Goal: Task Accomplishment & Management: Complete application form

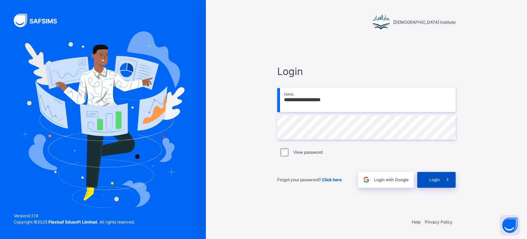
click at [428, 182] on div "Login" at bounding box center [436, 180] width 38 height 16
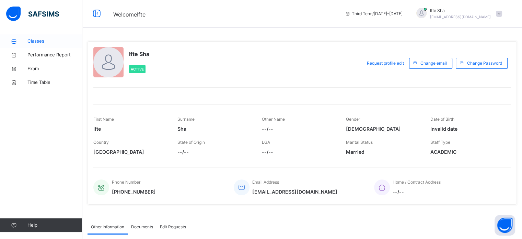
click at [42, 38] on span "Classes" at bounding box center [54, 41] width 55 height 7
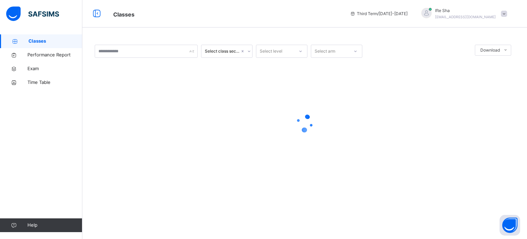
click at [42, 38] on span "Classes" at bounding box center [55, 41] width 54 height 7
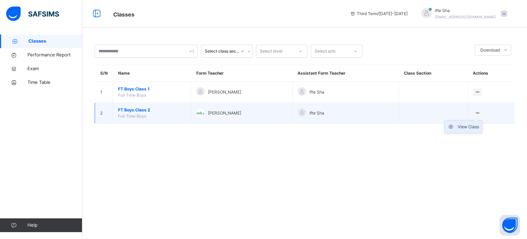
click at [472, 129] on div "View Class" at bounding box center [468, 126] width 21 height 7
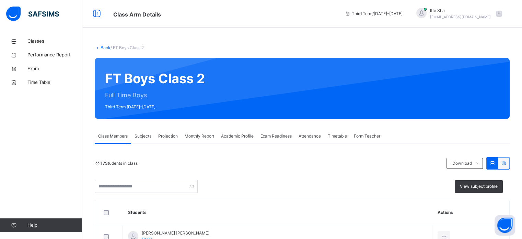
click at [170, 135] on span "Projection" at bounding box center [168, 136] width 20 height 6
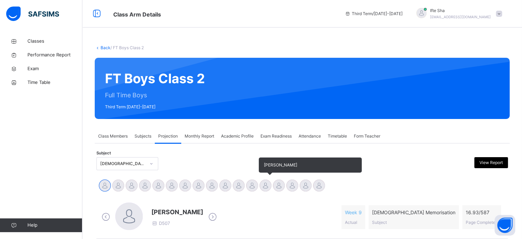
click at [268, 180] on div at bounding box center [265, 185] width 12 height 12
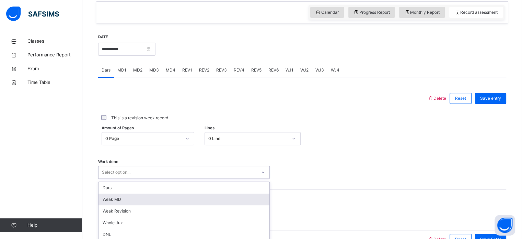
scroll to position [277, 0]
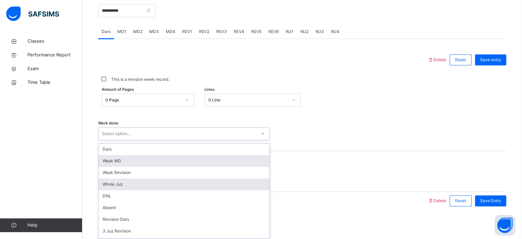
drag, startPoint x: 137, startPoint y: 170, endPoint x: 134, endPoint y: 180, distance: 10.9
click at [137, 140] on div "option [PERSON_NAME] MD focused, 2 of 16. 16 results available. Use Up and Down…" at bounding box center [184, 133] width 172 height 13
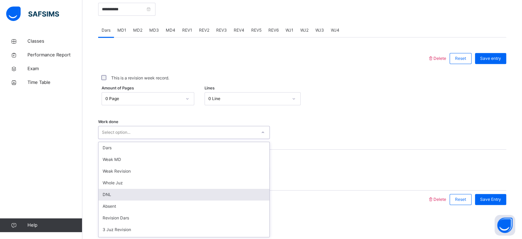
drag, startPoint x: 151, startPoint y: 195, endPoint x: 145, endPoint y: 186, distance: 10.4
click at [148, 193] on div "DNL" at bounding box center [184, 194] width 171 height 12
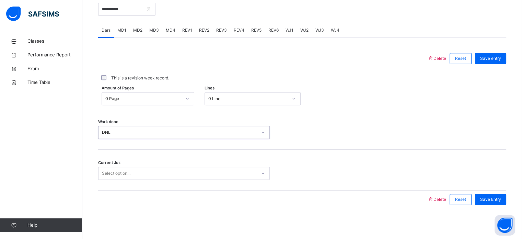
click at [134, 132] on div "DNL" at bounding box center [179, 132] width 155 height 6
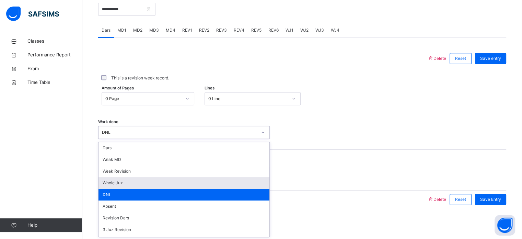
click at [129, 186] on div "Whole Juz" at bounding box center [184, 183] width 171 height 12
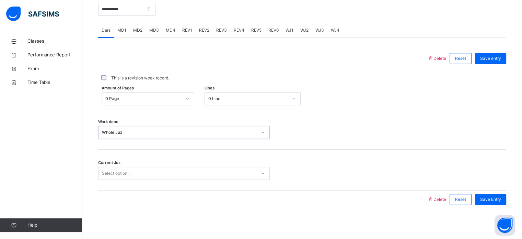
drag, startPoint x: 129, startPoint y: 189, endPoint x: 126, endPoint y: 183, distance: 6.9
click at [127, 184] on div "Current Juz Select option..." at bounding box center [302, 169] width 408 height 41
drag, startPoint x: 126, startPoint y: 182, endPoint x: 123, endPoint y: 178, distance: 5.6
click at [125, 181] on div "Current Juz Select option..." at bounding box center [302, 169] width 408 height 41
click at [118, 171] on div "Select option..." at bounding box center [116, 172] width 28 height 13
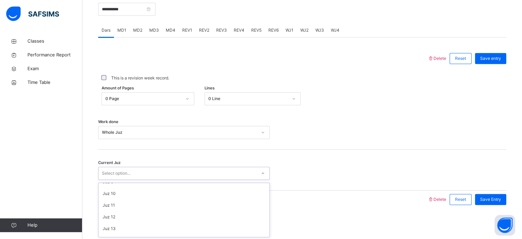
scroll to position [124, 0]
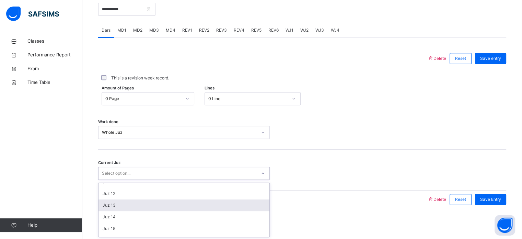
click at [130, 209] on div "Juz 13" at bounding box center [184, 205] width 171 height 12
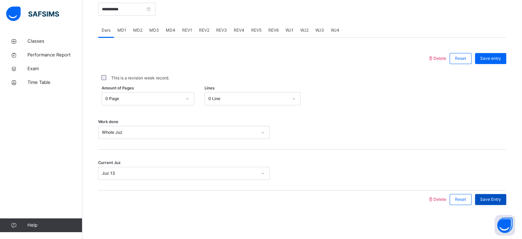
click at [490, 196] on span "Save Entry" at bounding box center [490, 199] width 21 height 6
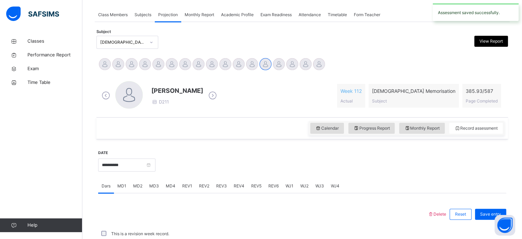
scroll to position [277, 0]
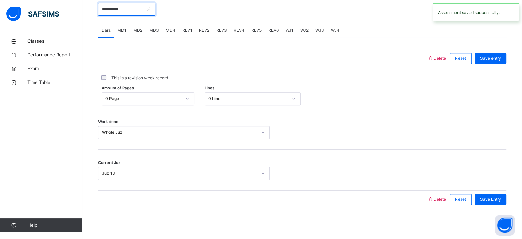
click at [115, 5] on input "**********" at bounding box center [126, 9] width 57 height 13
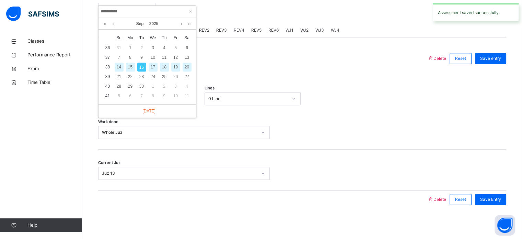
click at [133, 66] on div "15" at bounding box center [130, 66] width 9 height 9
type input "**********"
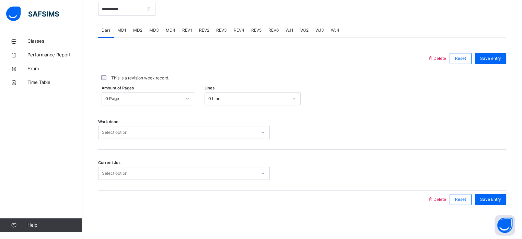
click at [149, 139] on div "Work done Select option..." at bounding box center [302, 128] width 408 height 41
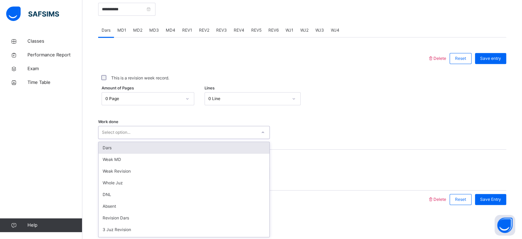
click at [128, 132] on div "Select option..." at bounding box center [116, 132] width 28 height 13
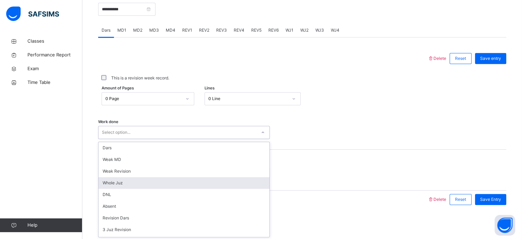
click at [122, 180] on div "Whole Juz" at bounding box center [184, 183] width 171 height 12
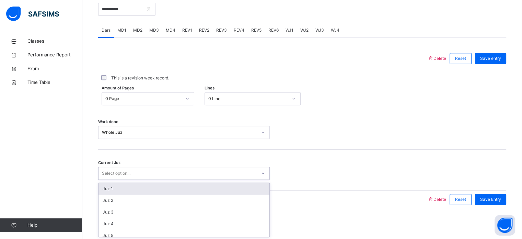
drag, startPoint x: 123, startPoint y: 178, endPoint x: 122, endPoint y: 175, distance: 3.4
click at [122, 175] on div "Select option..." at bounding box center [184, 172] width 172 height 13
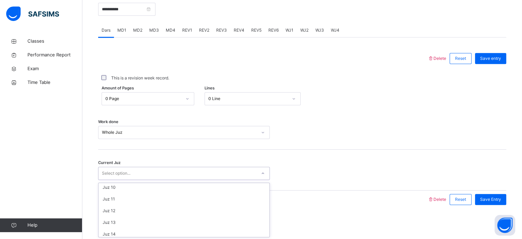
scroll to position [107, 0]
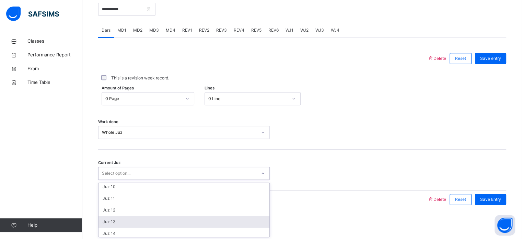
drag, startPoint x: 123, startPoint y: 225, endPoint x: 120, endPoint y: 223, distance: 3.6
click at [120, 223] on div "Juz 13" at bounding box center [184, 222] width 171 height 12
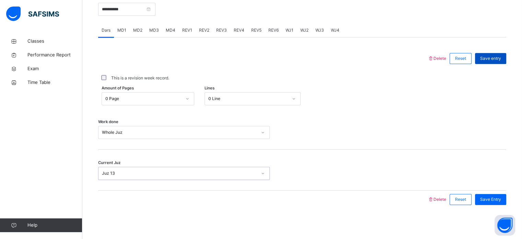
click at [494, 61] on div "Save entry" at bounding box center [490, 58] width 31 height 11
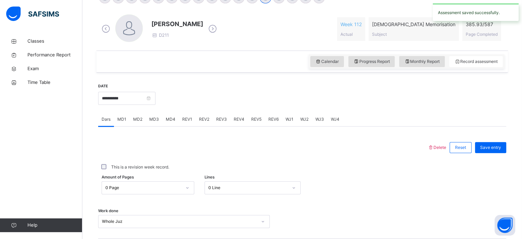
scroll to position [170, 0]
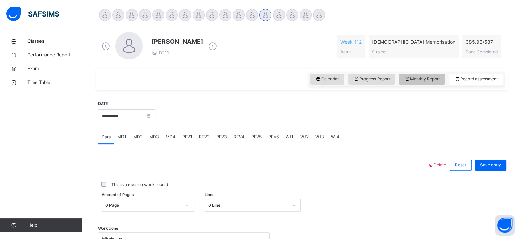
click at [427, 75] on div "Monthly Report" at bounding box center [422, 78] width 46 height 11
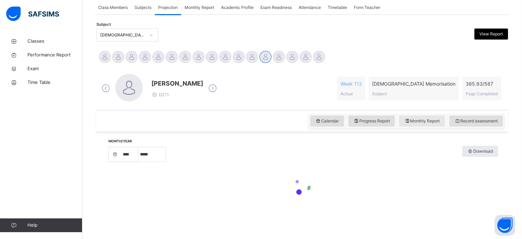
select select "****"
select select "*"
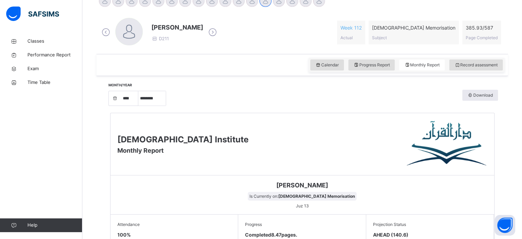
scroll to position [185, 0]
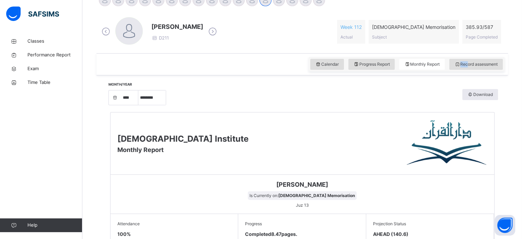
click at [473, 64] on div "Record assessment" at bounding box center [476, 64] width 54 height 11
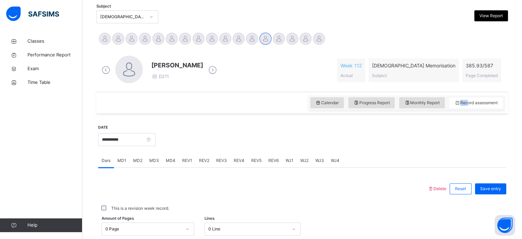
scroll to position [144, 0]
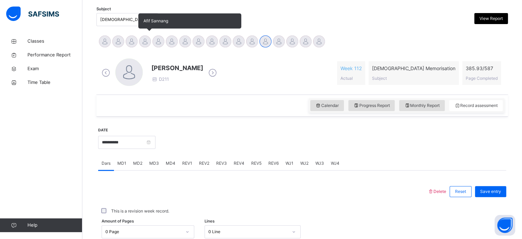
click at [147, 39] on div at bounding box center [145, 41] width 12 height 12
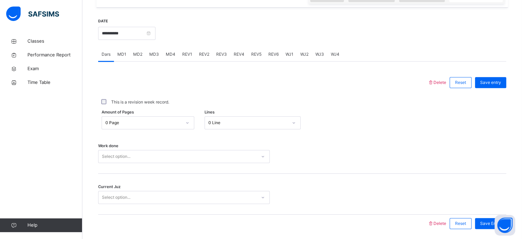
scroll to position [277, 0]
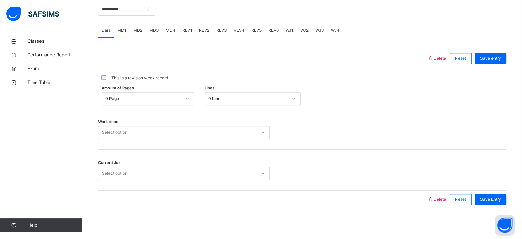
click at [164, 102] on div "0 Page" at bounding box center [141, 98] width 79 height 11
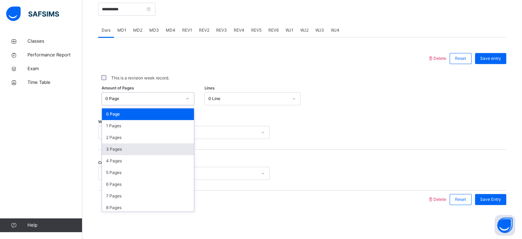
click at [165, 150] on div "3 Pages" at bounding box center [148, 149] width 92 height 12
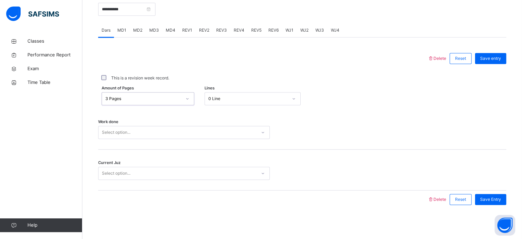
click at [156, 133] on div "Select option..." at bounding box center [178, 132] width 158 height 11
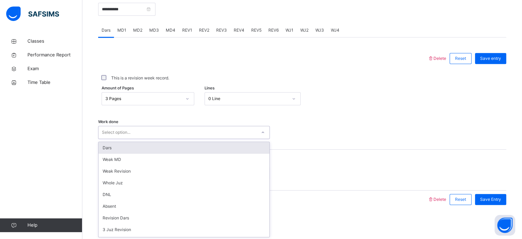
click at [139, 147] on div "Dars" at bounding box center [184, 148] width 171 height 12
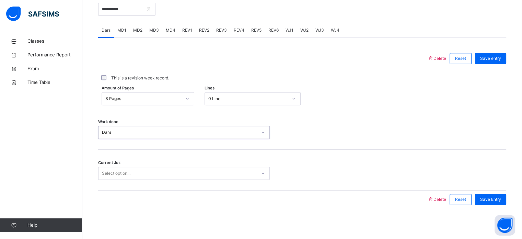
click at [143, 166] on div "Current Juz Select option..." at bounding box center [302, 169] width 408 height 41
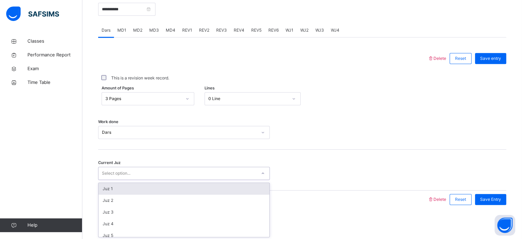
click at [143, 171] on div "Select option..." at bounding box center [178, 173] width 158 height 11
type input "**"
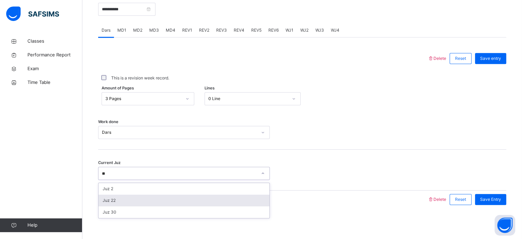
click at [147, 202] on div "Juz 22" at bounding box center [184, 200] width 171 height 12
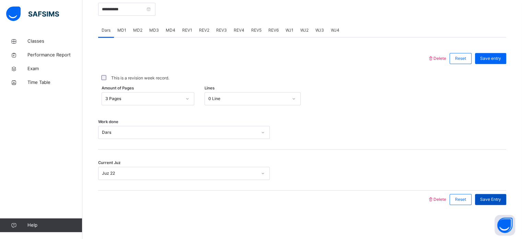
click at [506, 197] on div "Save Entry" at bounding box center [490, 199] width 31 height 11
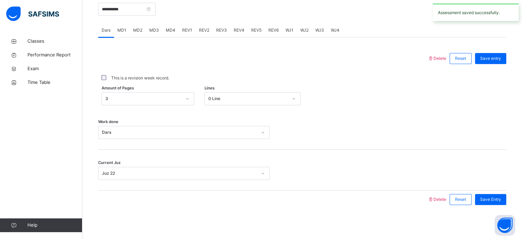
click at [134, 30] on span "MD2" at bounding box center [137, 30] width 9 height 6
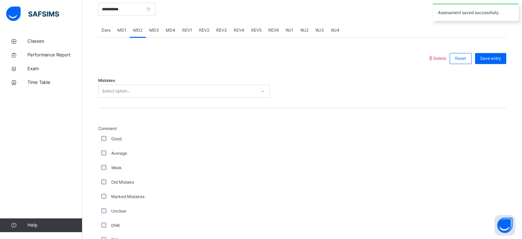
click at [196, 90] on div "Select option..." at bounding box center [178, 91] width 158 height 11
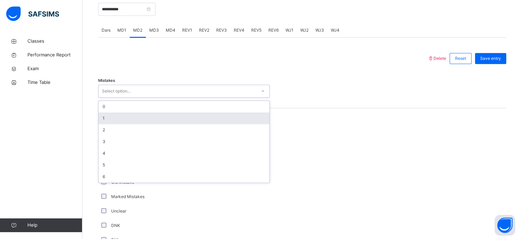
click at [129, 118] on div "1" at bounding box center [184, 118] width 171 height 12
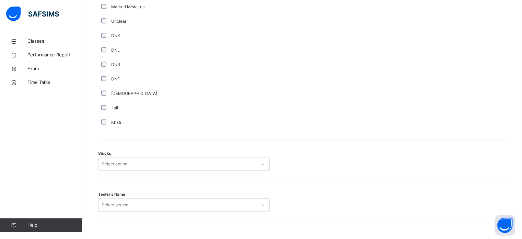
click at [134, 161] on div "Select option..." at bounding box center [178, 164] width 158 height 11
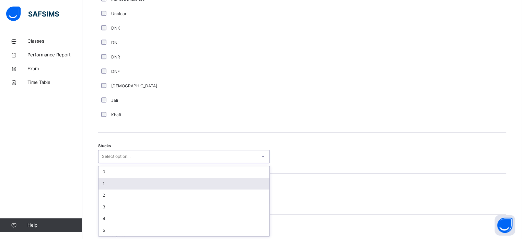
click at [134, 187] on div "1" at bounding box center [184, 183] width 171 height 12
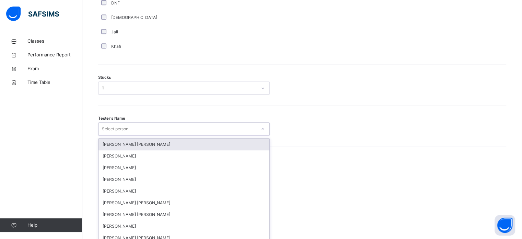
click at [124, 135] on div "option [PERSON_NAME] [PERSON_NAME] focused, 1 of 90. 90 results available. Use …" at bounding box center [184, 128] width 172 height 13
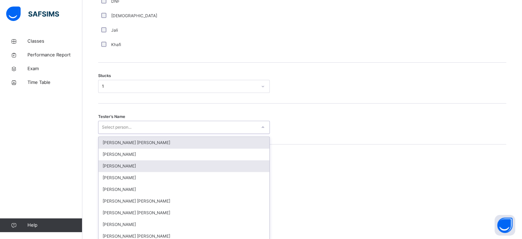
scroll to position [547, 0]
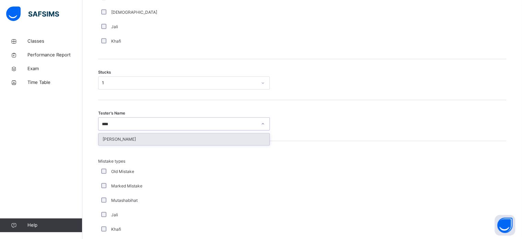
type input "*****"
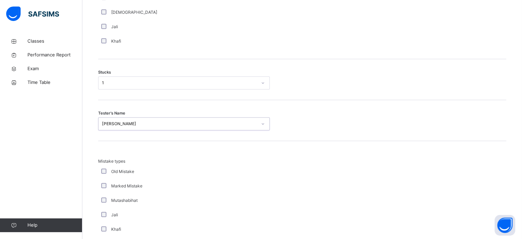
scroll to position [673, 0]
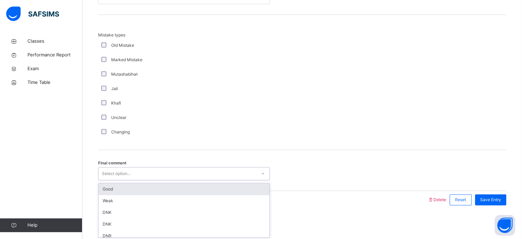
click at [141, 173] on div "Select option..." at bounding box center [178, 173] width 158 height 11
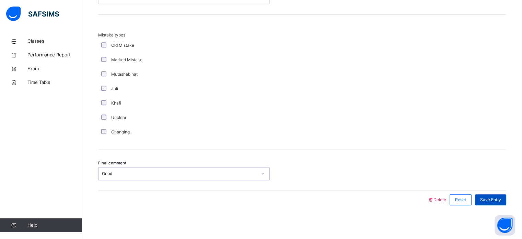
click at [501, 200] on span "Save Entry" at bounding box center [490, 199] width 21 height 6
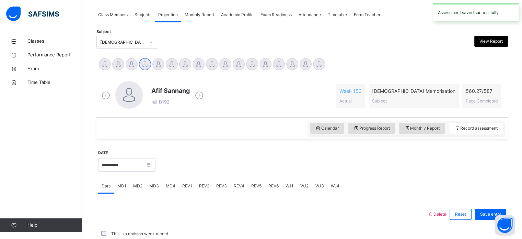
scroll to position [277, 0]
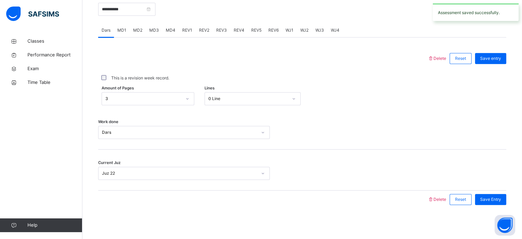
click at [170, 30] on span "MD4" at bounding box center [171, 30] width 10 height 6
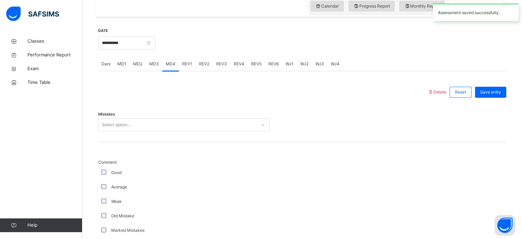
scroll to position [242, 0]
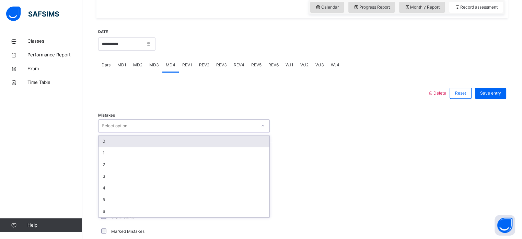
click at [196, 122] on div "Select option..." at bounding box center [178, 125] width 158 height 11
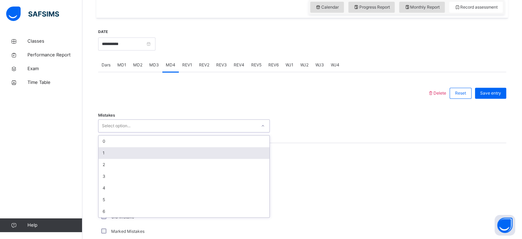
click at [196, 151] on div "1" at bounding box center [184, 153] width 171 height 12
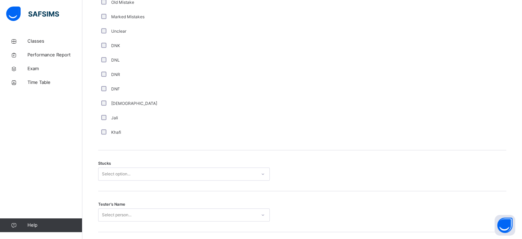
scroll to position [541, 0]
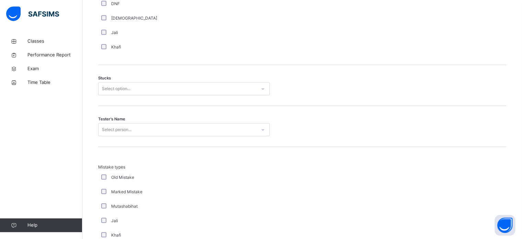
click at [153, 90] on div "Select option..." at bounding box center [178, 88] width 158 height 11
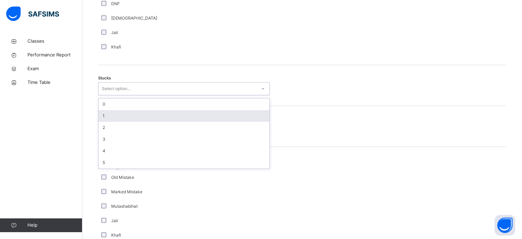
click at [162, 116] on div "1" at bounding box center [184, 116] width 171 height 12
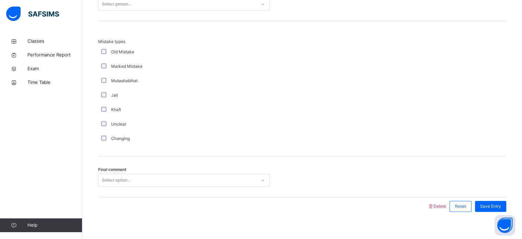
scroll to position [665, 0]
click at [128, 3] on div "Select person..." at bounding box center [117, 5] width 30 height 13
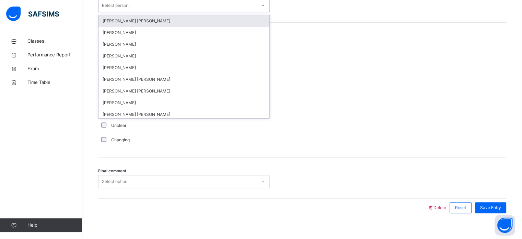
type input "**"
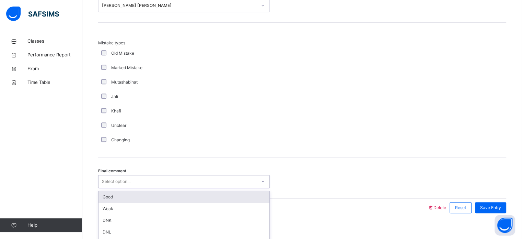
scroll to position [673, 0]
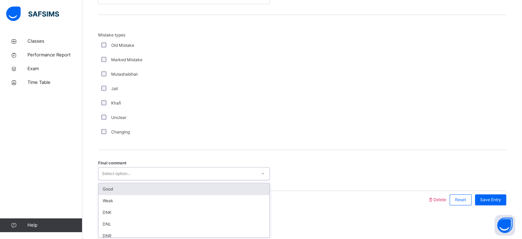
click at [191, 180] on div "option Good focused, 1 of 6. 6 results available. Use Up and Down to choose opt…" at bounding box center [184, 173] width 172 height 13
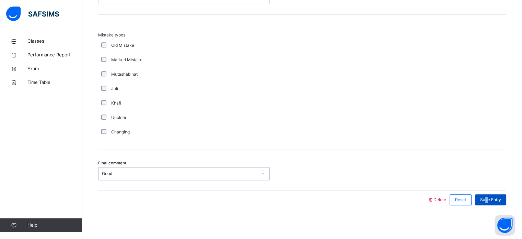
click at [492, 197] on span "Save Entry" at bounding box center [490, 199] width 21 height 6
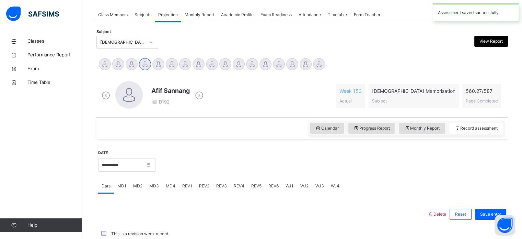
scroll to position [277, 0]
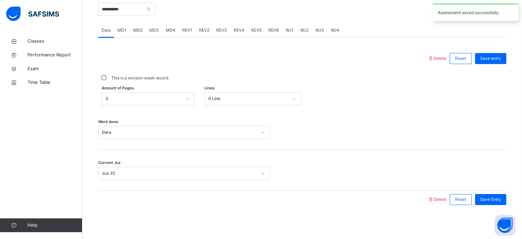
click at [187, 27] on span "REV1" at bounding box center [187, 30] width 10 height 6
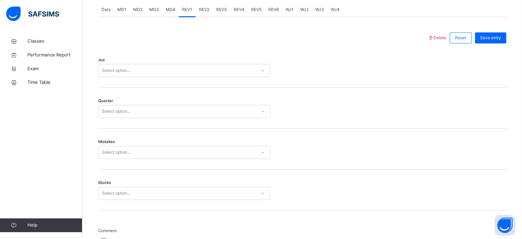
scroll to position [290, 0]
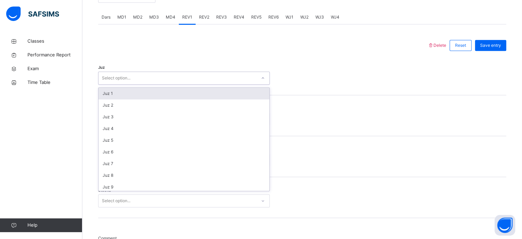
click at [191, 75] on div "Select option..." at bounding box center [178, 78] width 158 height 11
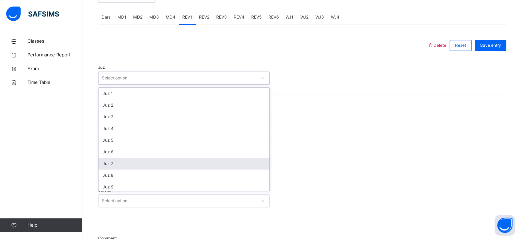
click at [200, 159] on div "Juz 7" at bounding box center [184, 164] width 171 height 12
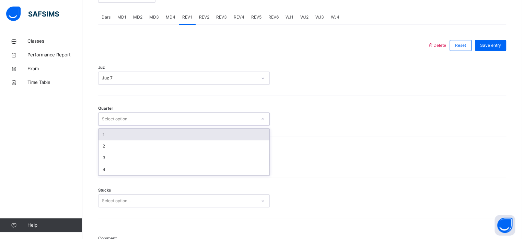
click at [168, 118] on div "Select option..." at bounding box center [178, 119] width 158 height 11
click at [169, 133] on div "1" at bounding box center [184, 134] width 171 height 12
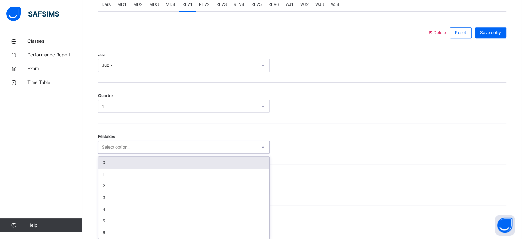
click at [179, 153] on div "option 0 focused, 1 of 7. 7 results available. Use Up and Down to choose option…" at bounding box center [184, 146] width 172 height 13
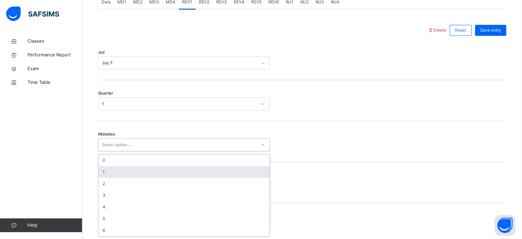
click at [185, 171] on div "1" at bounding box center [184, 172] width 171 height 12
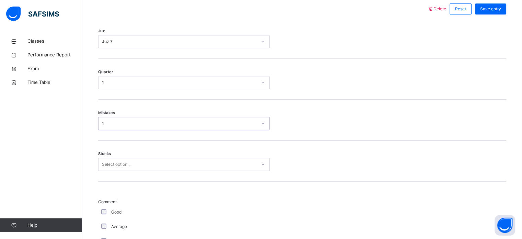
click at [182, 171] on div "Select option..." at bounding box center [184, 164] width 172 height 13
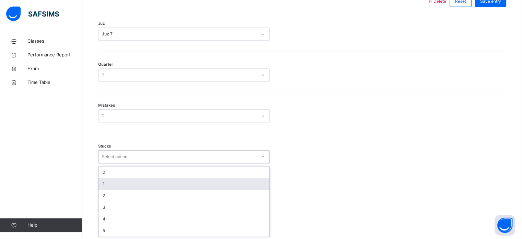
click at [182, 181] on div "1" at bounding box center [184, 184] width 171 height 12
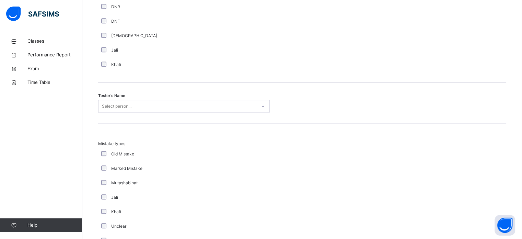
scroll to position [649, 0]
click at [136, 101] on div "Select person..." at bounding box center [178, 104] width 158 height 11
type input "**"
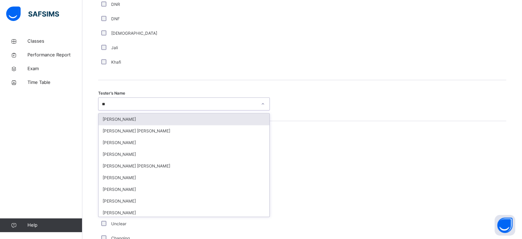
click at [150, 119] on div "[PERSON_NAME]" at bounding box center [184, 119] width 171 height 12
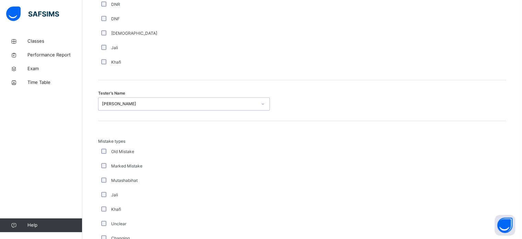
click at [136, 101] on div "[PERSON_NAME]" at bounding box center [179, 104] width 155 height 6
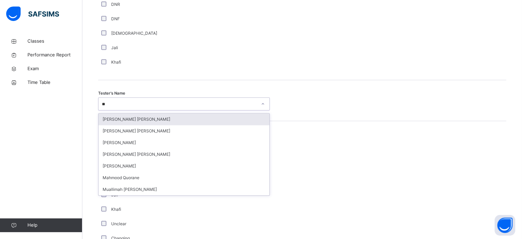
scroll to position [0, 0]
type input "****"
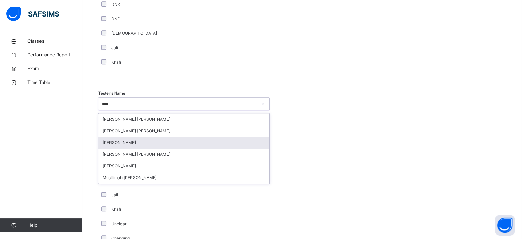
click at [156, 138] on div "[PERSON_NAME]" at bounding box center [184, 143] width 171 height 12
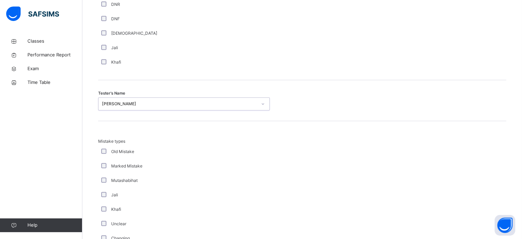
scroll to position [755, 0]
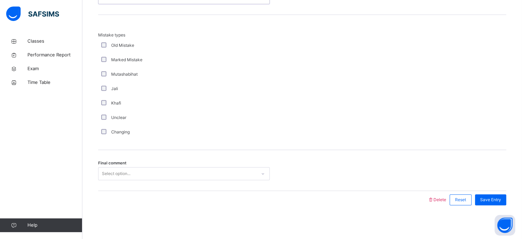
click at [165, 172] on div "Select option..." at bounding box center [178, 173] width 158 height 11
click at [485, 201] on div "Save Entry" at bounding box center [490, 199] width 31 height 11
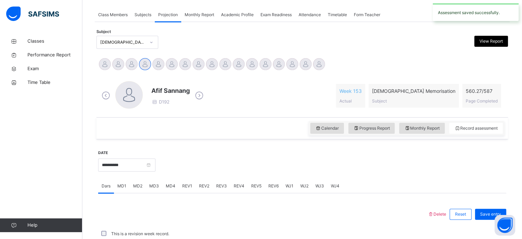
scroll to position [277, 0]
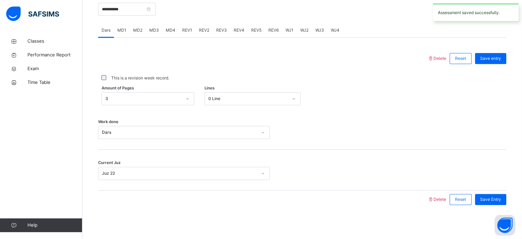
click at [207, 31] on span "REV2" at bounding box center [204, 30] width 10 height 6
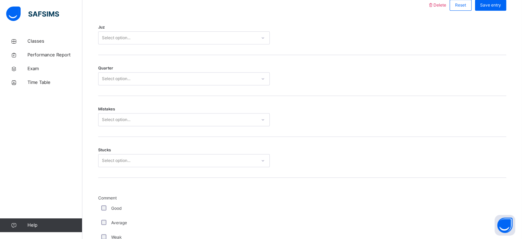
scroll to position [328, 0]
click at [207, 31] on div "Juz Select option..." at bounding box center [302, 35] width 408 height 41
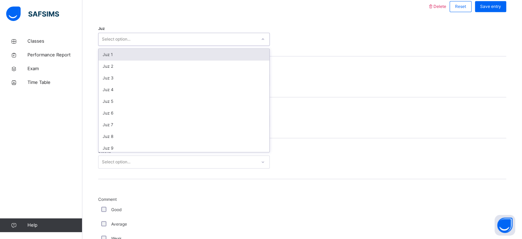
click at [207, 35] on div "Select option..." at bounding box center [178, 39] width 158 height 11
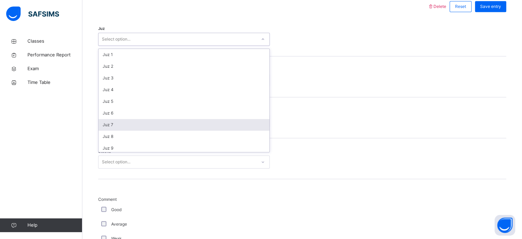
click at [212, 119] on div "Juz 7" at bounding box center [184, 125] width 171 height 12
click at [212, 119] on div "Select option..." at bounding box center [178, 121] width 158 height 11
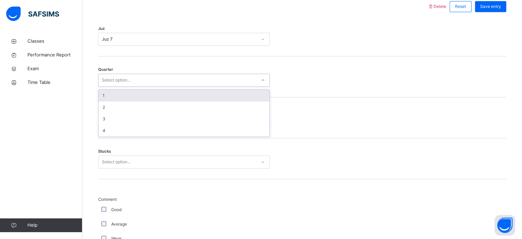
click at [183, 77] on div "Select option..." at bounding box center [178, 80] width 158 height 11
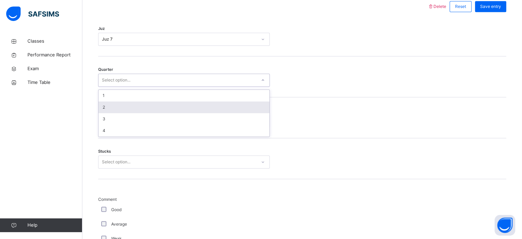
click at [187, 111] on div "2" at bounding box center [184, 107] width 171 height 12
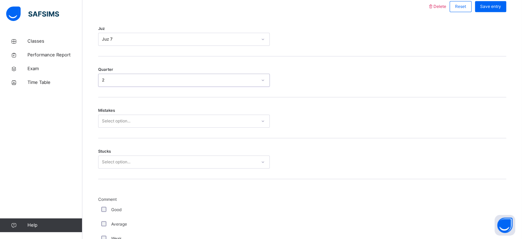
click at [186, 116] on div "Select option..." at bounding box center [178, 121] width 158 height 11
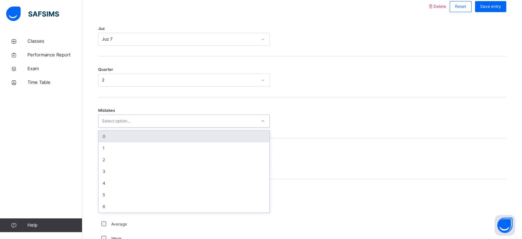
click at [187, 133] on div "0" at bounding box center [184, 136] width 171 height 12
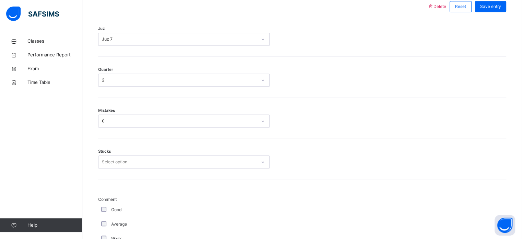
click at [190, 153] on div "Stucks Select option..." at bounding box center [302, 158] width 408 height 41
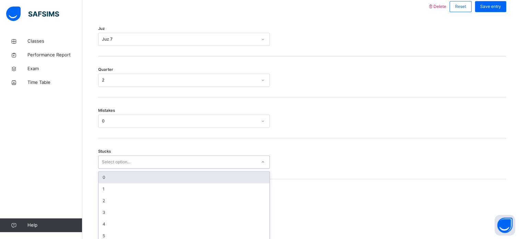
click at [190, 155] on div "Select option..." at bounding box center [184, 161] width 172 height 13
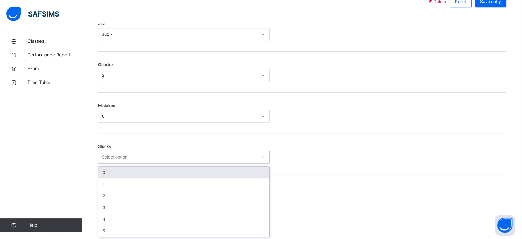
scroll to position [334, 0]
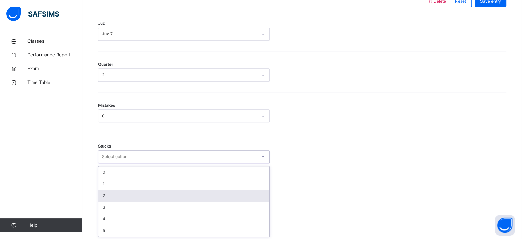
click at [194, 190] on div "2" at bounding box center [184, 195] width 171 height 12
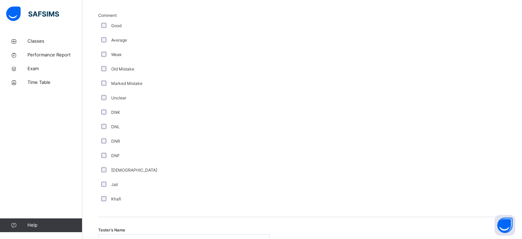
scroll to position [537, 0]
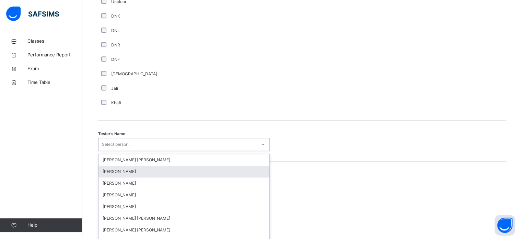
click at [182, 151] on div "option [PERSON_NAME] focused, 2 of 90. 90 results available. Use Up and Down to…" at bounding box center [184, 144] width 172 height 13
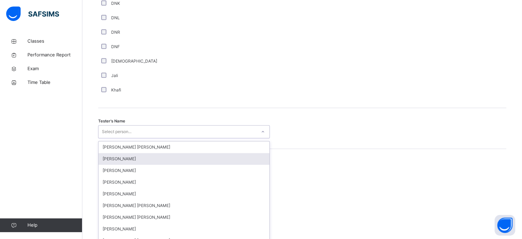
scroll to position [629, 0]
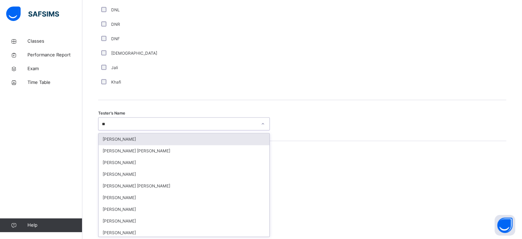
type input "***"
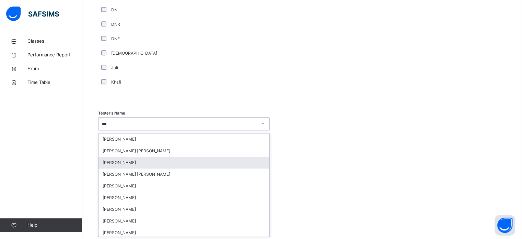
click at [140, 163] on div "[PERSON_NAME]" at bounding box center [184, 163] width 171 height 12
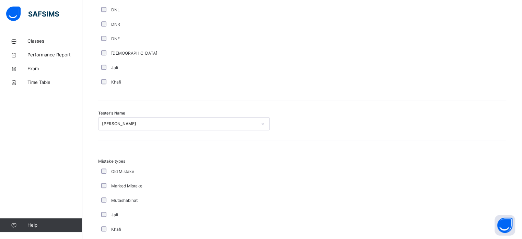
click at [140, 163] on span "Mistake types" at bounding box center [184, 161] width 172 height 6
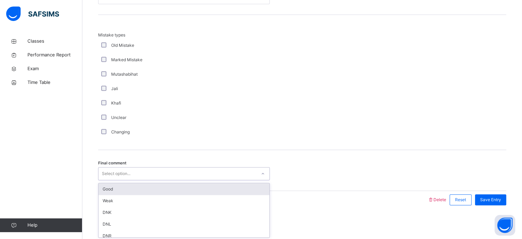
click at [174, 172] on div "Select option..." at bounding box center [178, 173] width 158 height 11
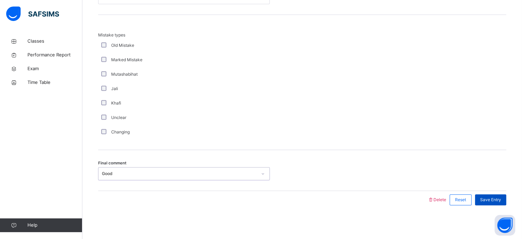
click at [501, 201] on span "Save Entry" at bounding box center [490, 199] width 21 height 6
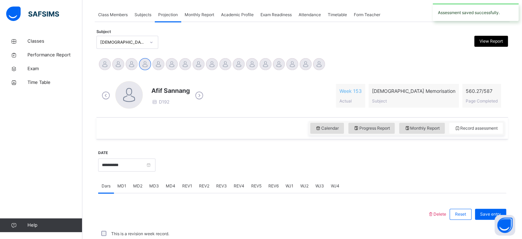
scroll to position [277, 0]
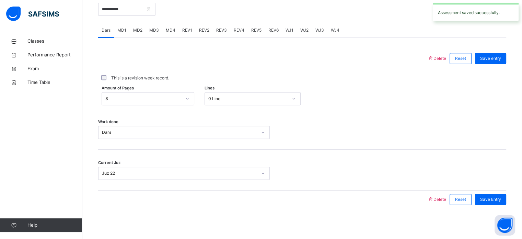
click at [224, 31] on span "REV3" at bounding box center [221, 30] width 11 height 6
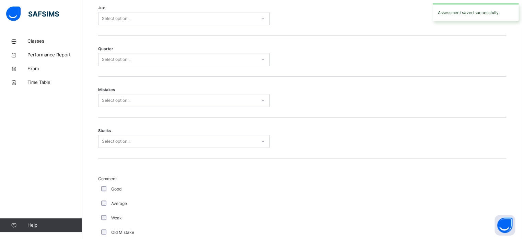
scroll to position [346, 0]
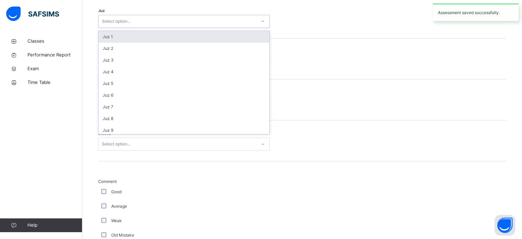
click at [218, 17] on div "Select option..." at bounding box center [178, 21] width 158 height 11
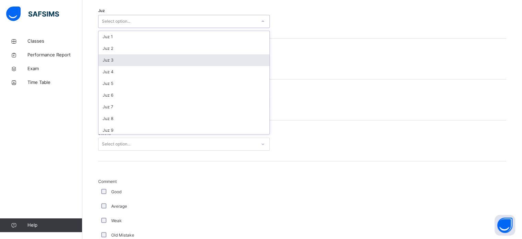
click at [214, 60] on div "Juz 3" at bounding box center [184, 60] width 171 height 12
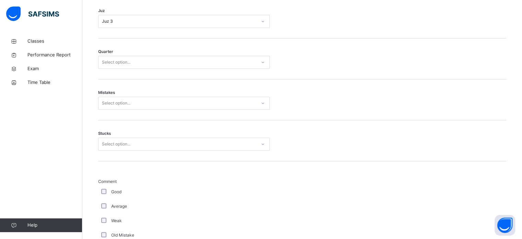
click at [215, 68] on div "Quarter Select option..." at bounding box center [302, 58] width 408 height 41
click at [210, 60] on div "Select option..." at bounding box center [178, 62] width 158 height 11
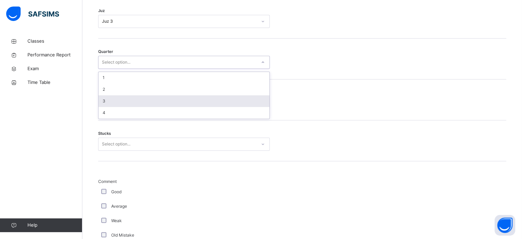
click at [216, 101] on div "3" at bounding box center [184, 101] width 171 height 12
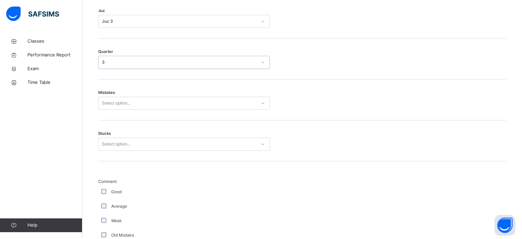
click at [166, 20] on div "Juz 3" at bounding box center [179, 21] width 155 height 6
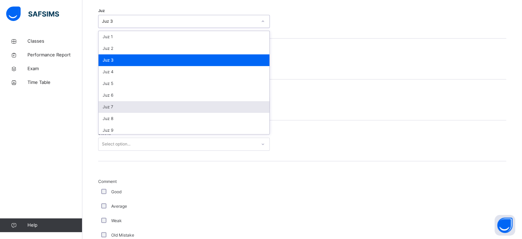
click at [171, 104] on div "Juz 7" at bounding box center [184, 107] width 171 height 12
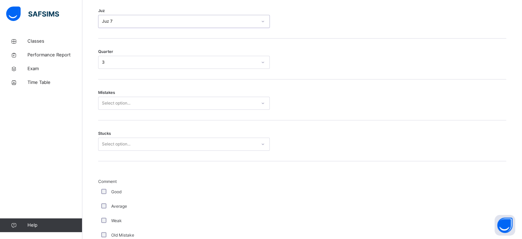
click at [157, 99] on div "Select option..." at bounding box center [178, 103] width 158 height 11
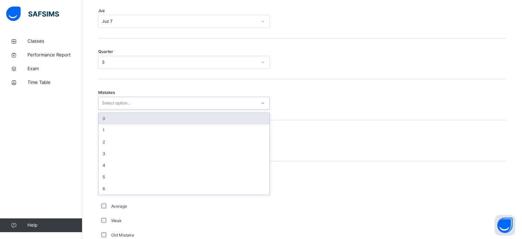
click at [142, 114] on div "0" at bounding box center [184, 119] width 171 height 12
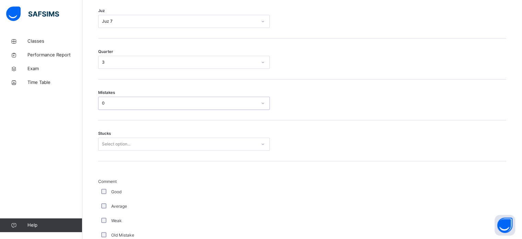
click at [151, 146] on div "Select option..." at bounding box center [178, 144] width 158 height 11
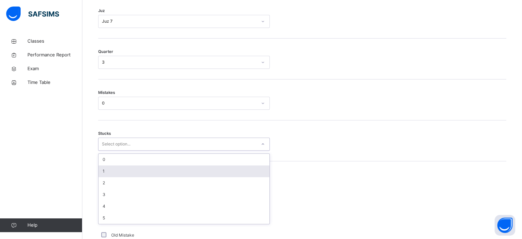
click at [156, 166] on div "1" at bounding box center [184, 171] width 171 height 12
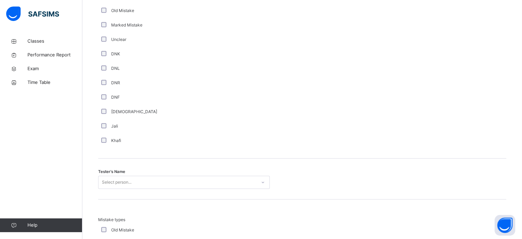
scroll to position [627, 0]
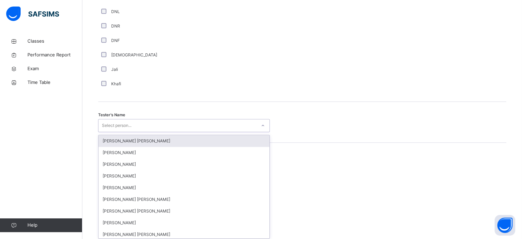
click at [130, 123] on div "Select person..." at bounding box center [117, 125] width 30 height 13
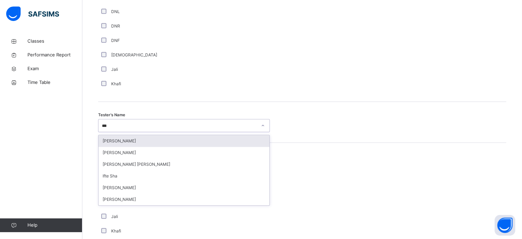
type input "****"
click at [136, 144] on div "[PERSON_NAME]" at bounding box center [184, 141] width 171 height 12
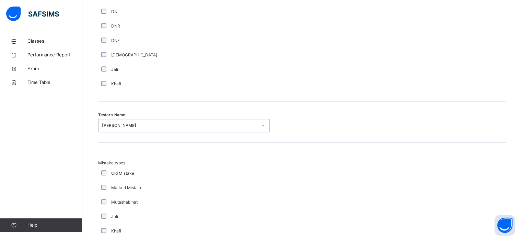
scroll to position [755, 0]
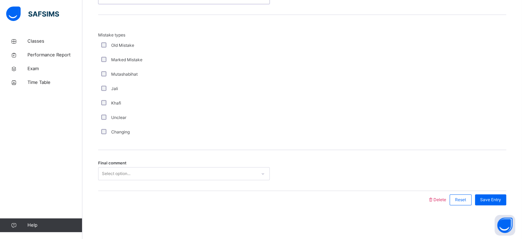
click at [154, 169] on div "Select option..." at bounding box center [178, 173] width 158 height 11
click at [501, 198] on span "Save Entry" at bounding box center [490, 199] width 21 height 6
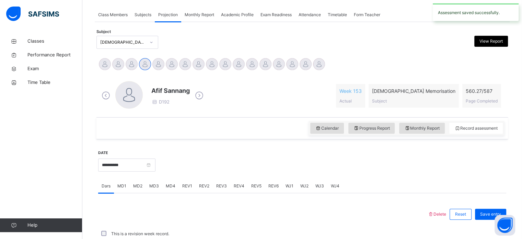
scroll to position [277, 0]
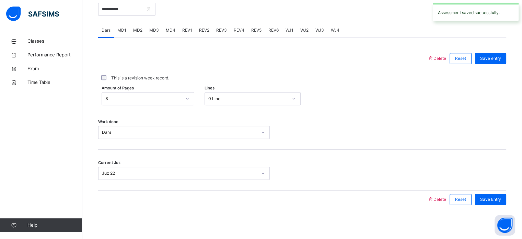
click at [243, 27] on div "REV4" at bounding box center [239, 30] width 18 height 14
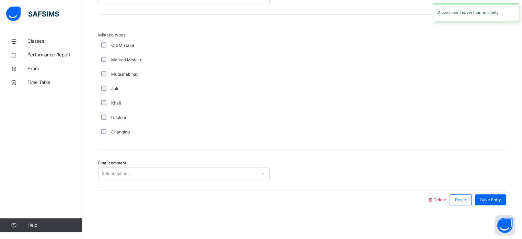
click at [243, 27] on div "Mistake types Old Mistake Marked Mistake Mutashabihat [PERSON_NAME] Unclear Cha…" at bounding box center [302, 82] width 408 height 135
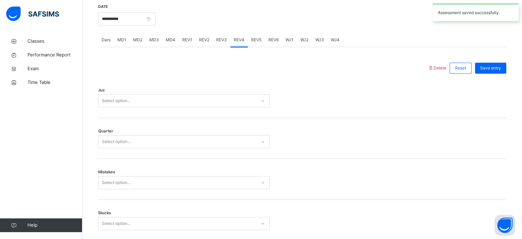
scroll to position [267, 0]
click at [236, 97] on div "Select option..." at bounding box center [178, 101] width 158 height 11
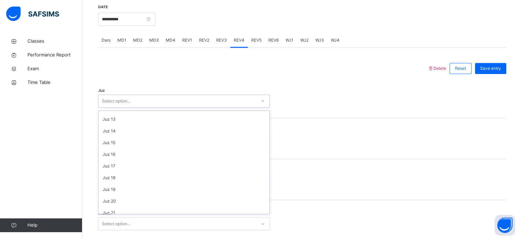
scroll to position [174, 0]
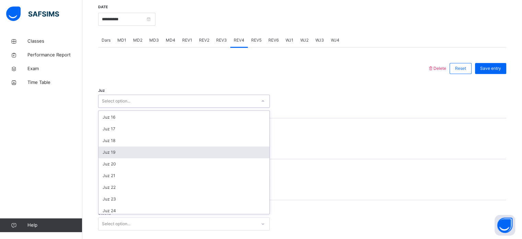
click at [167, 148] on div "Juz 19" at bounding box center [184, 152] width 171 height 12
click at [148, 141] on div "Select option..." at bounding box center [178, 142] width 158 height 11
click at [155, 160] on div "1" at bounding box center [184, 157] width 171 height 12
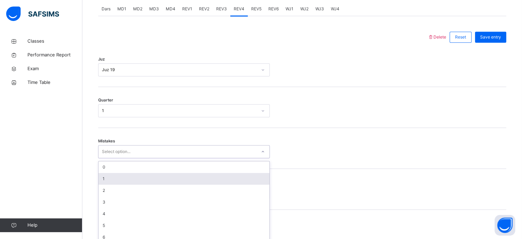
click at [158, 158] on div "option 1 focused, 2 of 7. 7 results available. Use Up and Down to choose option…" at bounding box center [184, 151] width 172 height 13
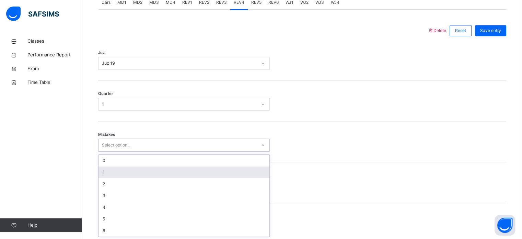
scroll to position [305, 0]
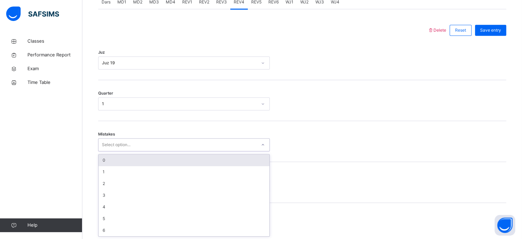
click at [143, 160] on div "0" at bounding box center [184, 160] width 171 height 12
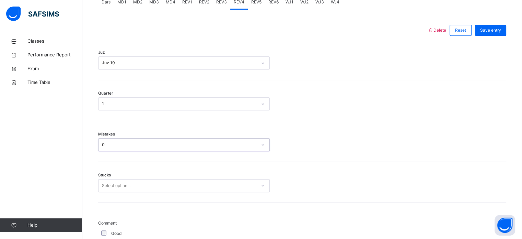
click at [150, 186] on div "Select option..." at bounding box center [184, 185] width 172 height 13
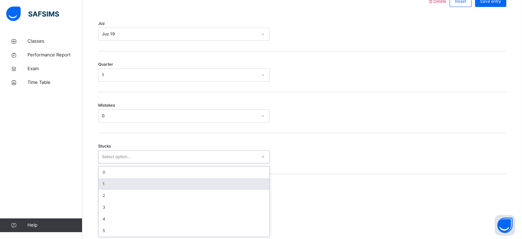
click at [147, 186] on div "1" at bounding box center [184, 184] width 171 height 12
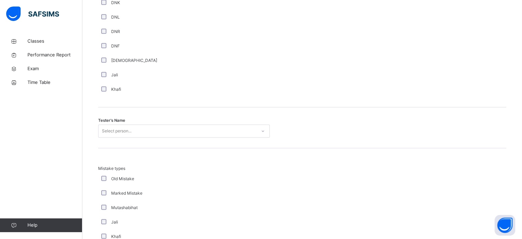
scroll to position [626, 0]
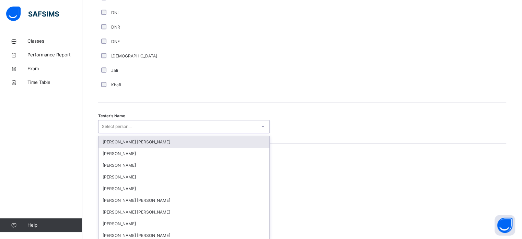
click at [126, 129] on div "Select person..." at bounding box center [117, 126] width 30 height 13
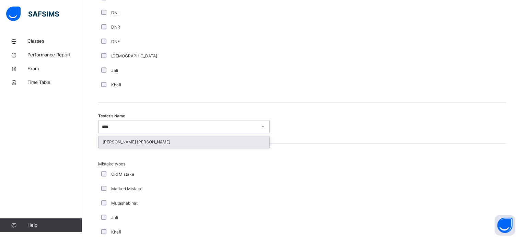
type input "*****"
click at [127, 137] on div "[PERSON_NAME] [PERSON_NAME]" at bounding box center [184, 142] width 171 height 12
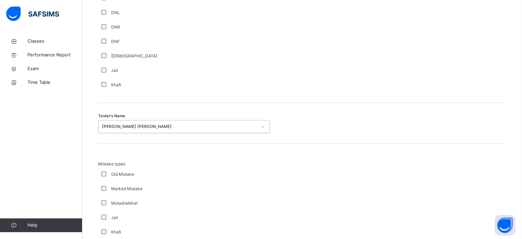
scroll to position [755, 0]
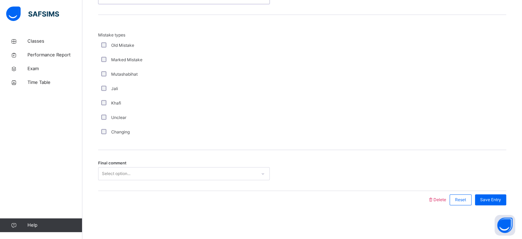
click at [146, 169] on div "Select option..." at bounding box center [178, 173] width 158 height 11
click at [493, 201] on span "Save Entry" at bounding box center [490, 199] width 21 height 6
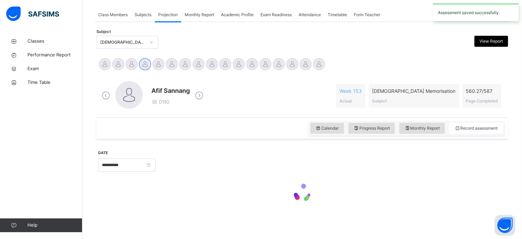
scroll to position [277, 0]
